Goal: Check status

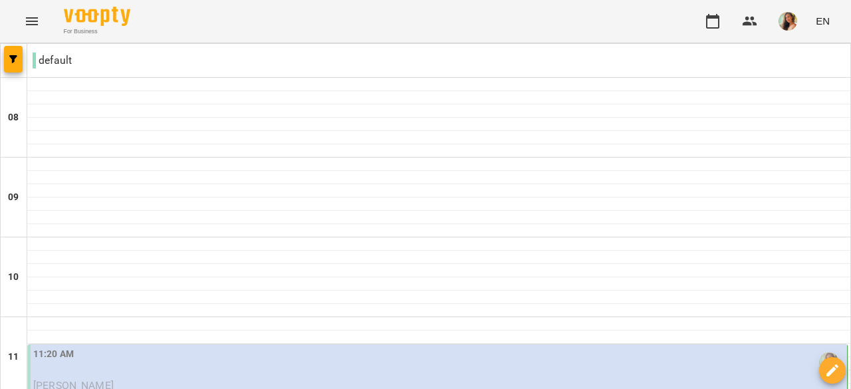
scroll to position [142, 0]
click at [134, 378] on p "[PERSON_NAME]" at bounding box center [438, 386] width 811 height 16
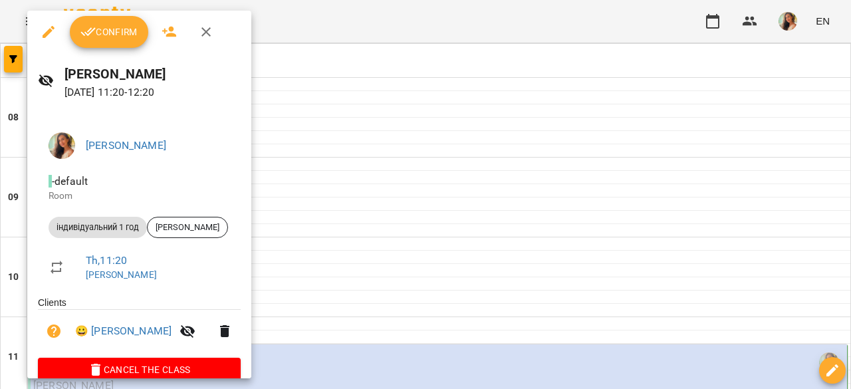
click at [123, 32] on span "Confirm" at bounding box center [108, 32] width 57 height 16
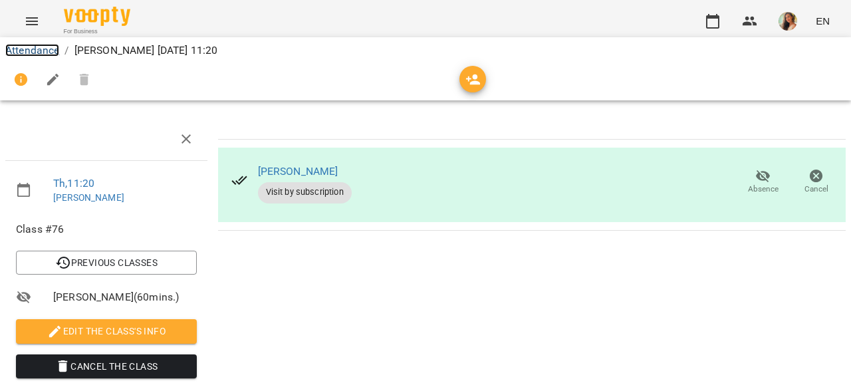
click at [40, 47] on link "Attendance" at bounding box center [32, 50] width 54 height 13
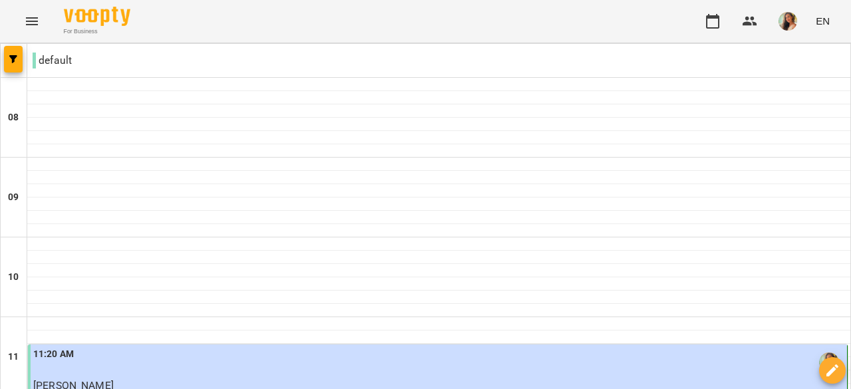
scroll to position [331, 0]
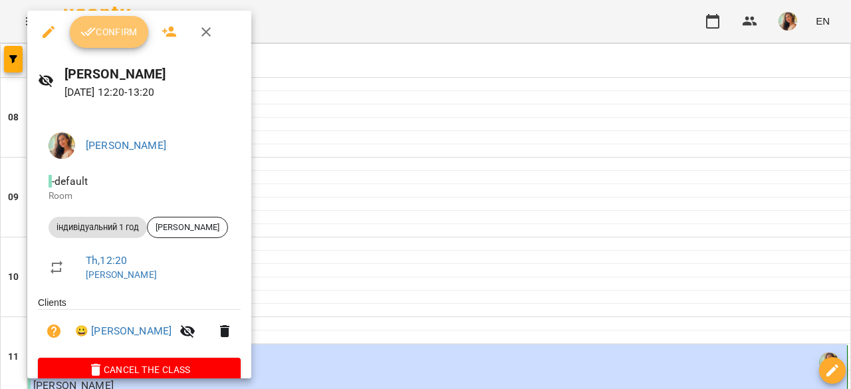
click at [125, 32] on span "Confirm" at bounding box center [108, 32] width 57 height 16
